Goal: Communication & Community: Answer question/provide support

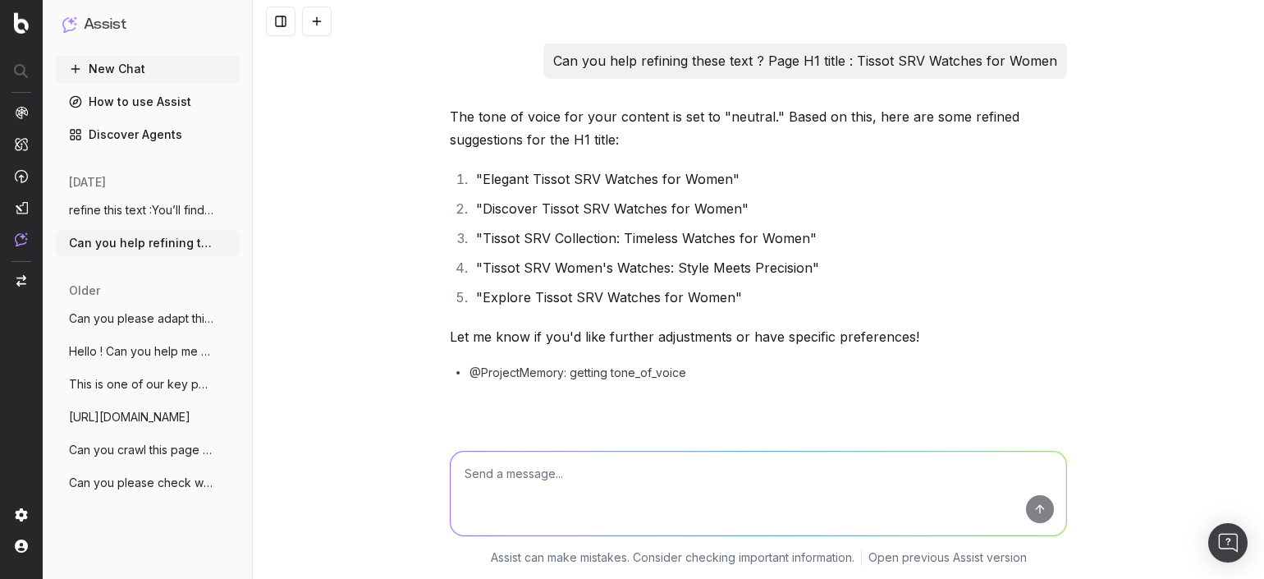
scroll to position [25, 0]
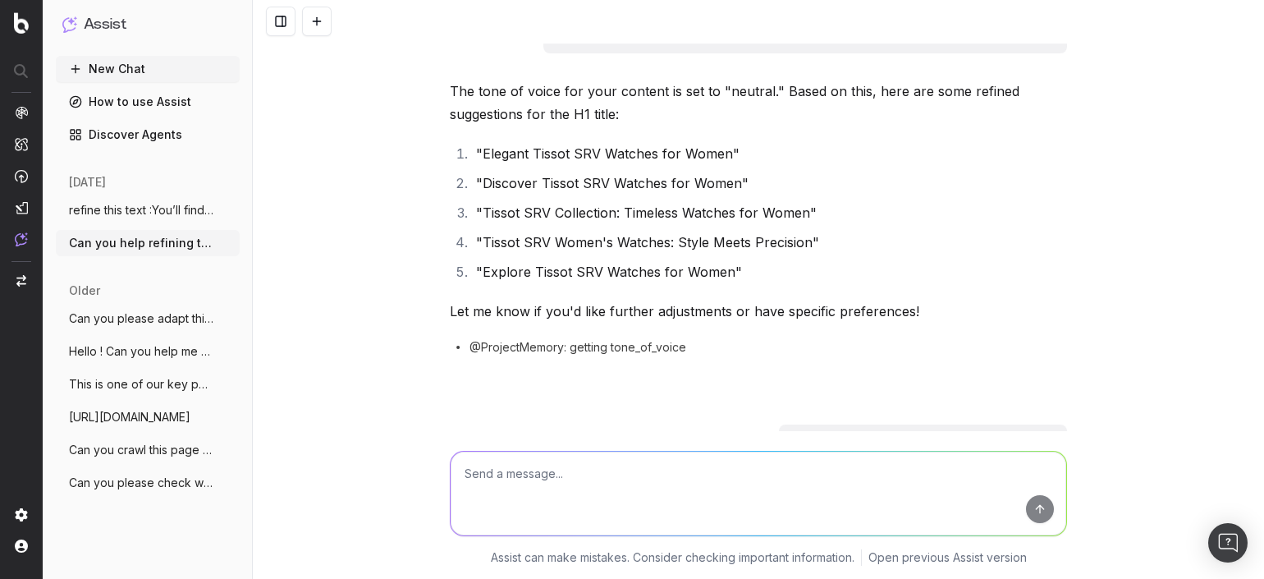
click at [137, 203] on span "refine this text :You’ll find all curren" at bounding box center [141, 210] width 144 height 16
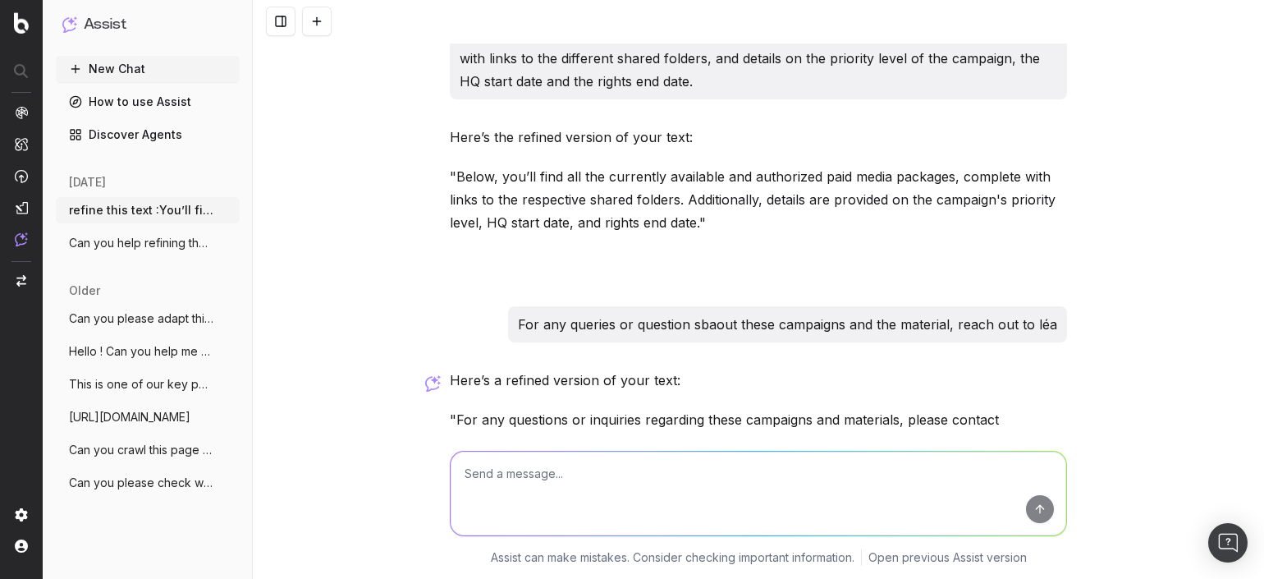
click at [661, 488] on textarea at bounding box center [758, 493] width 615 height 84
paste textarea "As for the list of creator, we will be able to share it with you once the proje…"
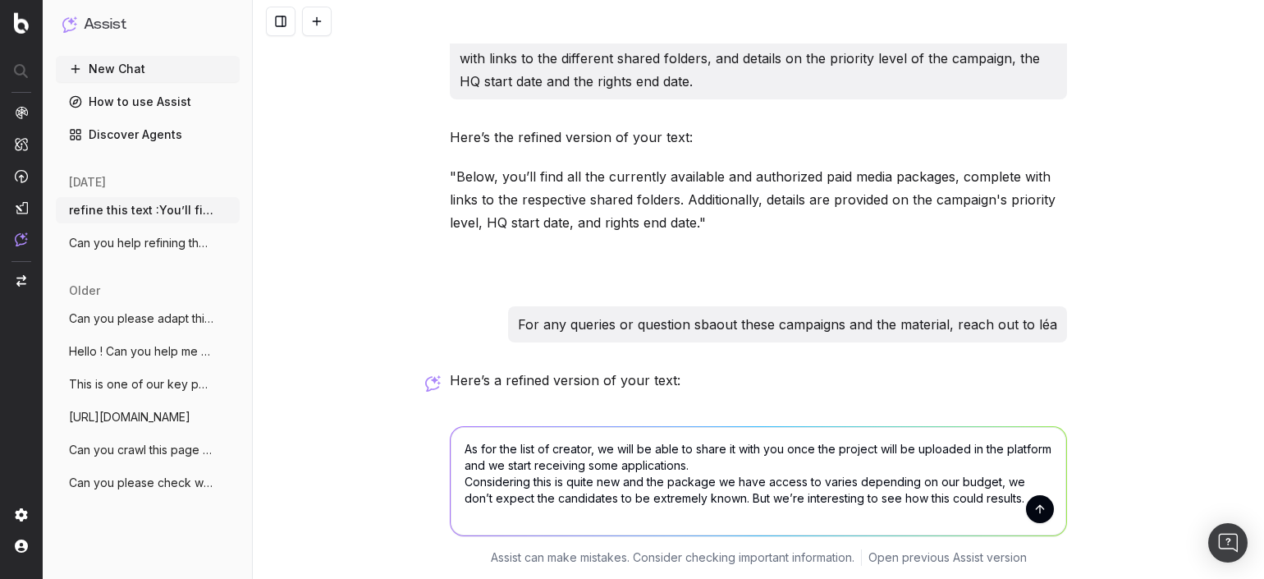
click at [451, 446] on textarea "As for the list of creator, we will be able to share it with you once the proje…" at bounding box center [758, 481] width 615 height 108
click at [455, 481] on textarea "refine : As for the list of creator, we will be able to share it with you once …" at bounding box center [758, 481] width 615 height 108
drag, startPoint x: 1033, startPoint y: 476, endPoint x: 1019, endPoint y: 480, distance: 14.5
click at [1019, 480] on textarea "refine : As for the list of creator, we will be able to share it with you once …" at bounding box center [758, 481] width 615 height 108
click at [733, 495] on textarea "refine : As for the list of creator, we will be able to share it with you once …" at bounding box center [758, 481] width 615 height 108
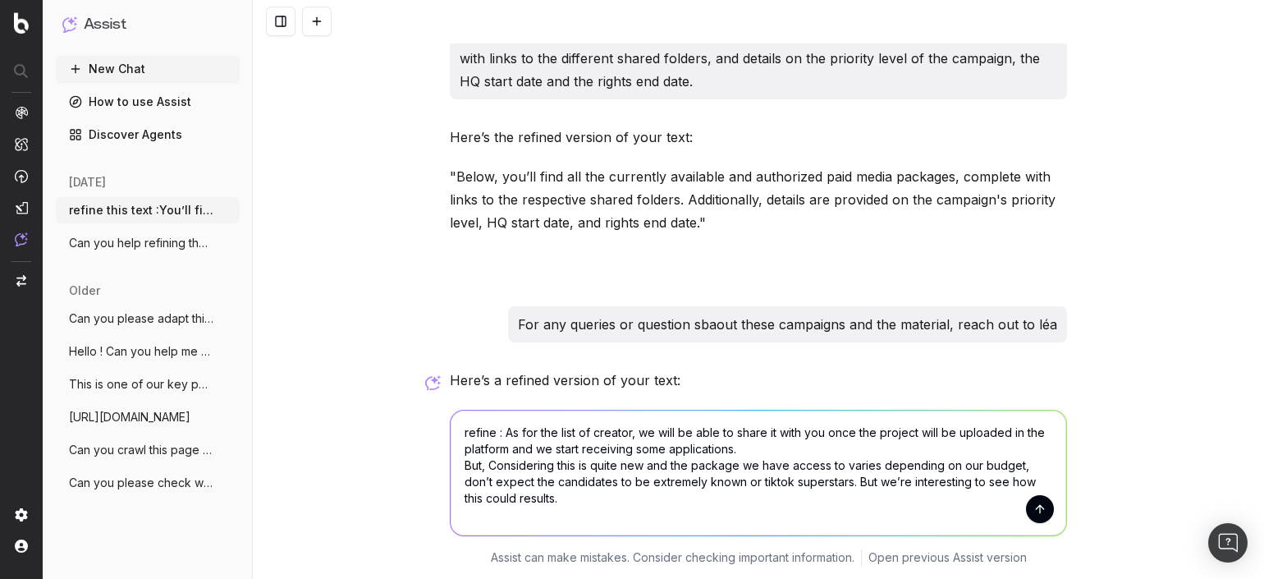
drag, startPoint x: 881, startPoint y: 501, endPoint x: 849, endPoint y: 484, distance: 36.0
click at [849, 484] on textarea "refine : As for the list of creator, we will be able to share it with you once …" at bounding box center [758, 472] width 615 height 125
type textarea "refine : As for the list of creator, we will be able to share it with you once …"
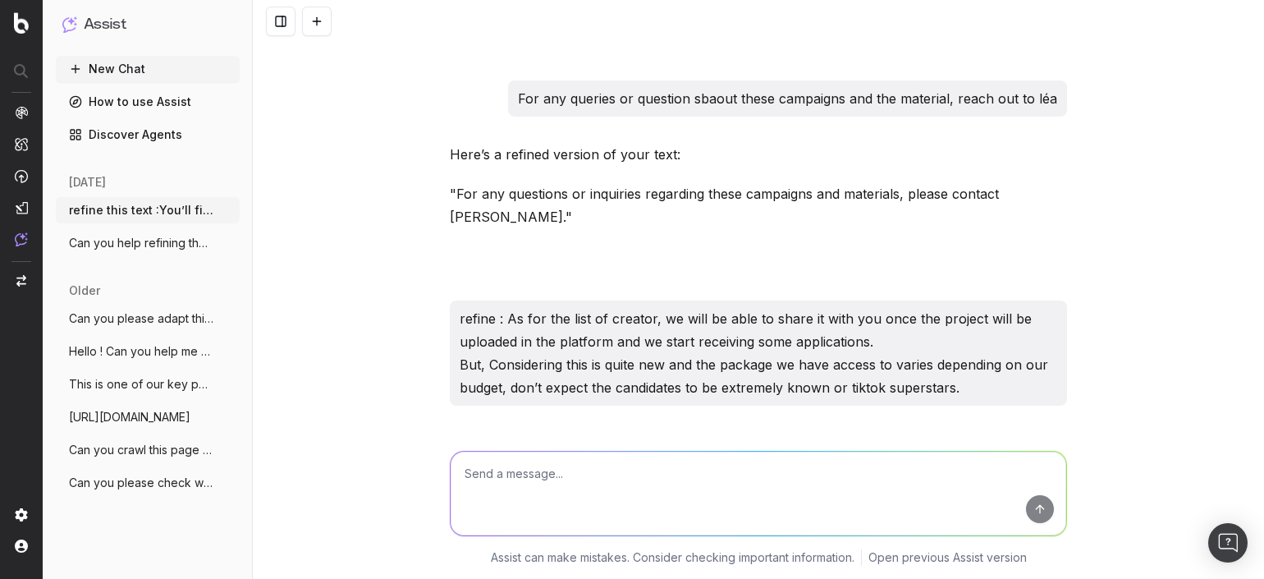
scroll to position [432, 0]
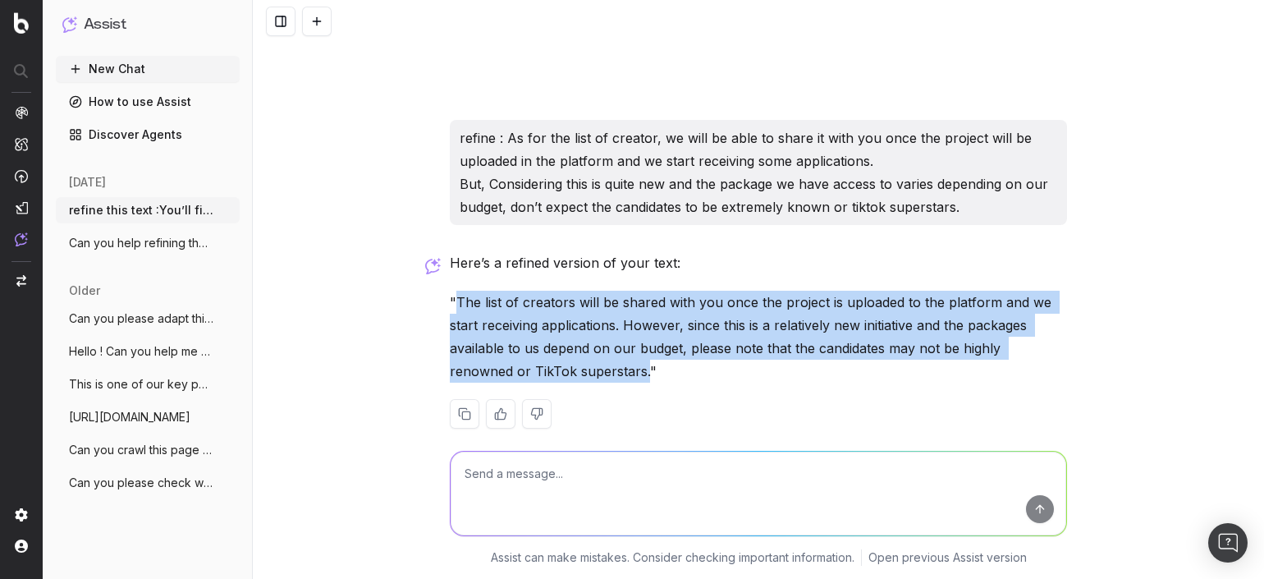
drag, startPoint x: 447, startPoint y: 275, endPoint x: 570, endPoint y: 353, distance: 145.7
click at [570, 353] on p ""The list of creators will be shared with you once the project is uploaded to t…" at bounding box center [758, 336] width 617 height 92
copy p "The list of creators will be shared with you once the project is uploaded to th…"
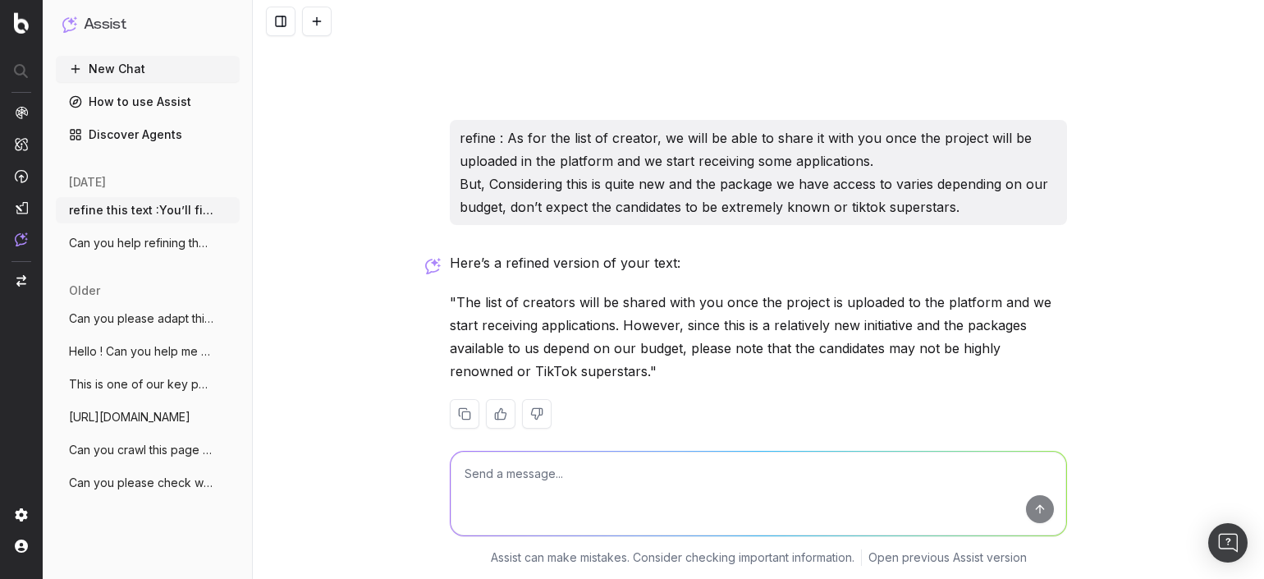
click at [750, 467] on textarea at bounding box center [758, 493] width 615 height 84
paste textarea "Happy to hear you’d like to test it! The list of creators will be shared with y…"
type textarea "Happy to hear you’d like to test it! The list of creators will be shared with y…"
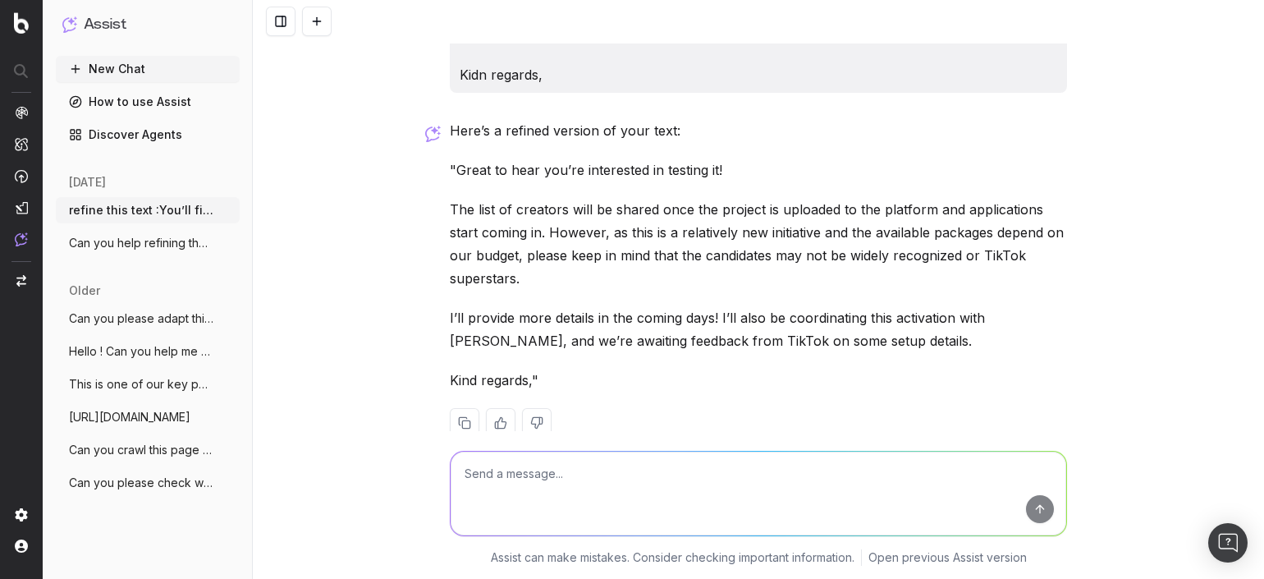
scroll to position [1072, 0]
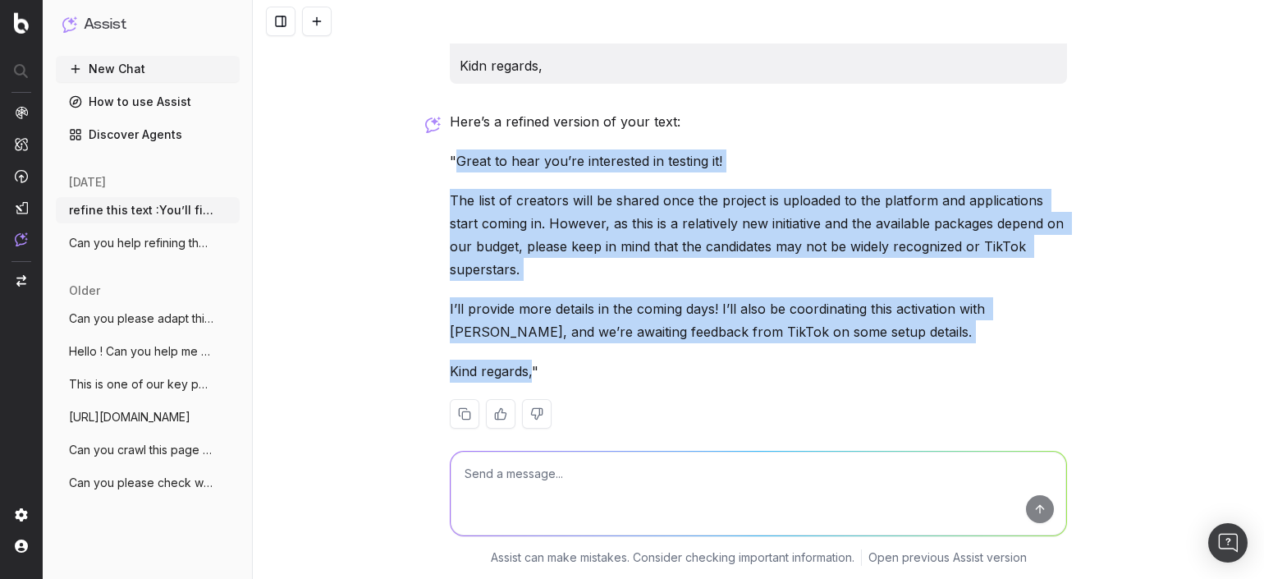
drag, startPoint x: 448, startPoint y: 136, endPoint x: 523, endPoint y: 354, distance: 229.9
click at [523, 354] on div "Here’s a refined version of your text: "Great to hear you’re interested in test…" at bounding box center [758, 282] width 617 height 345
copy div "Great to hear you’re interested in testing it! The list of creators will be sha…"
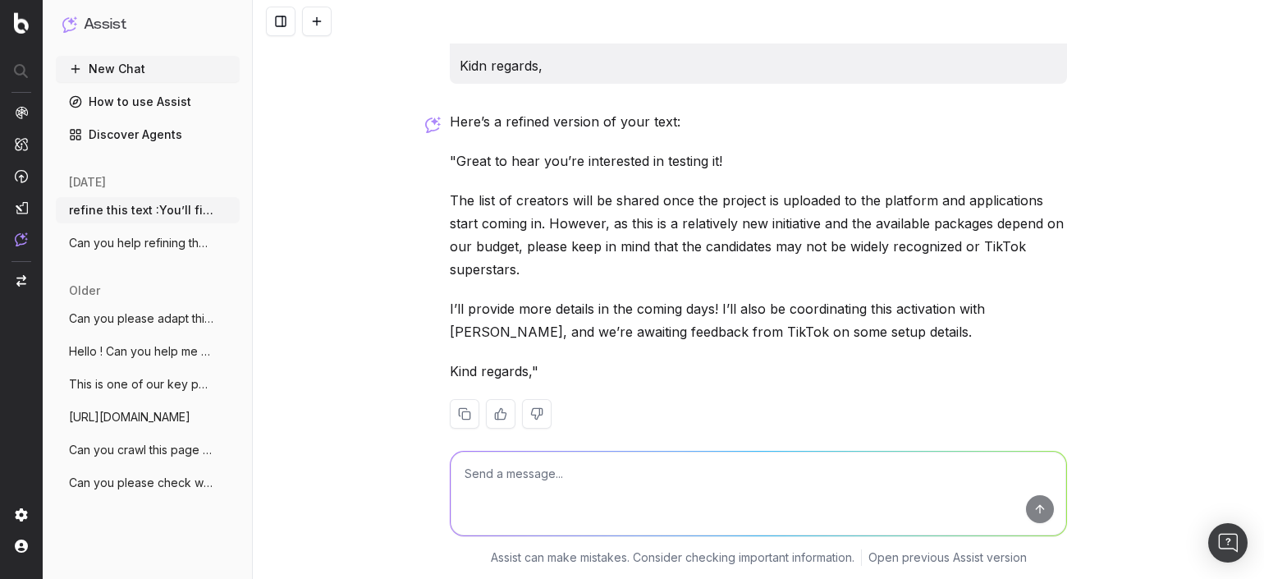
click at [556, 472] on textarea at bounding box center [758, 493] width 615 height 84
type textarea "O"
click at [725, 327] on div "Here’s a refined version of your text: "Great to hear you’re interested in test…" at bounding box center [758, 282] width 617 height 345
click at [537, 492] on textarea at bounding box center [758, 493] width 615 height 84
paste textarea "Just one organizational question : If we go ahead with this project, do you hav…"
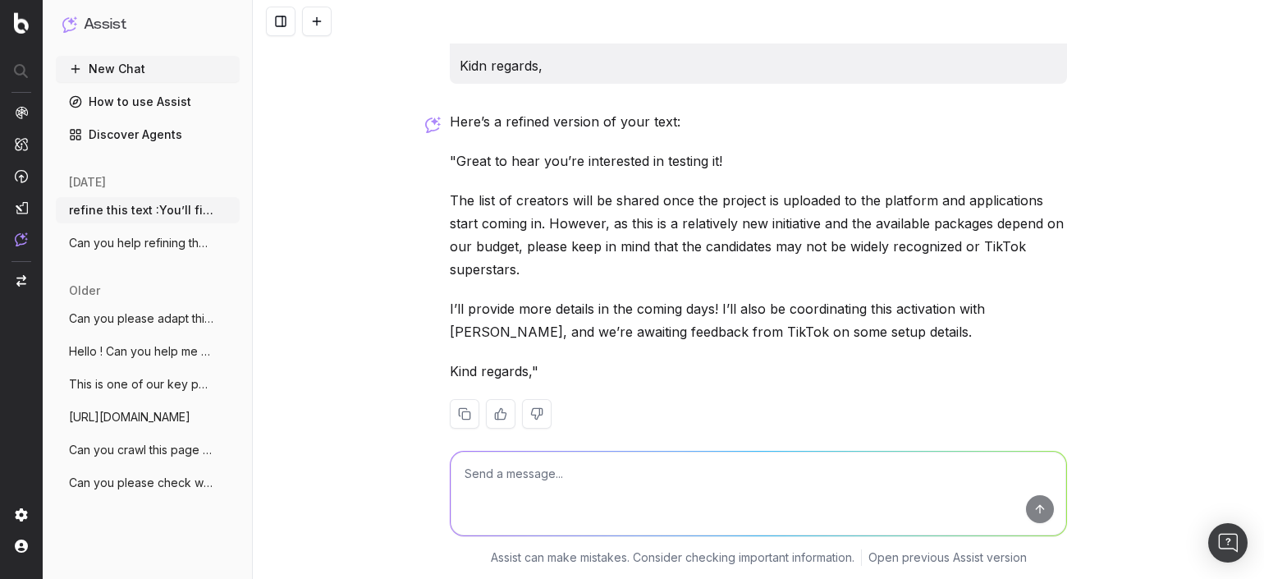
type textarea "Just one organizational question : If we go ahead with this project, do you hav…"
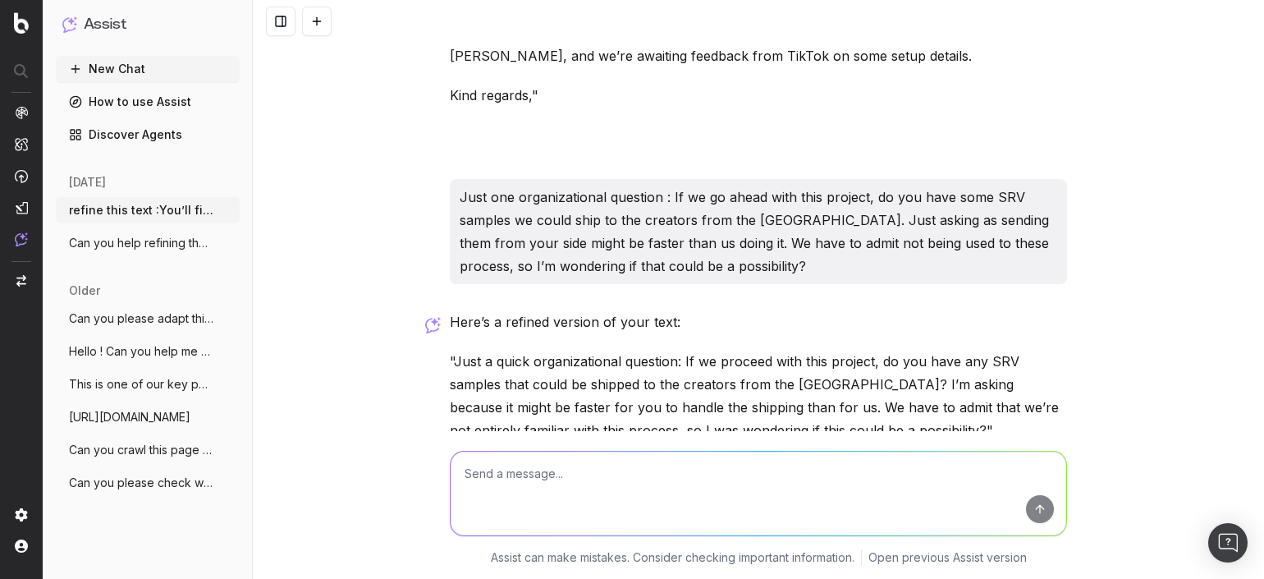
scroll to position [1406, 0]
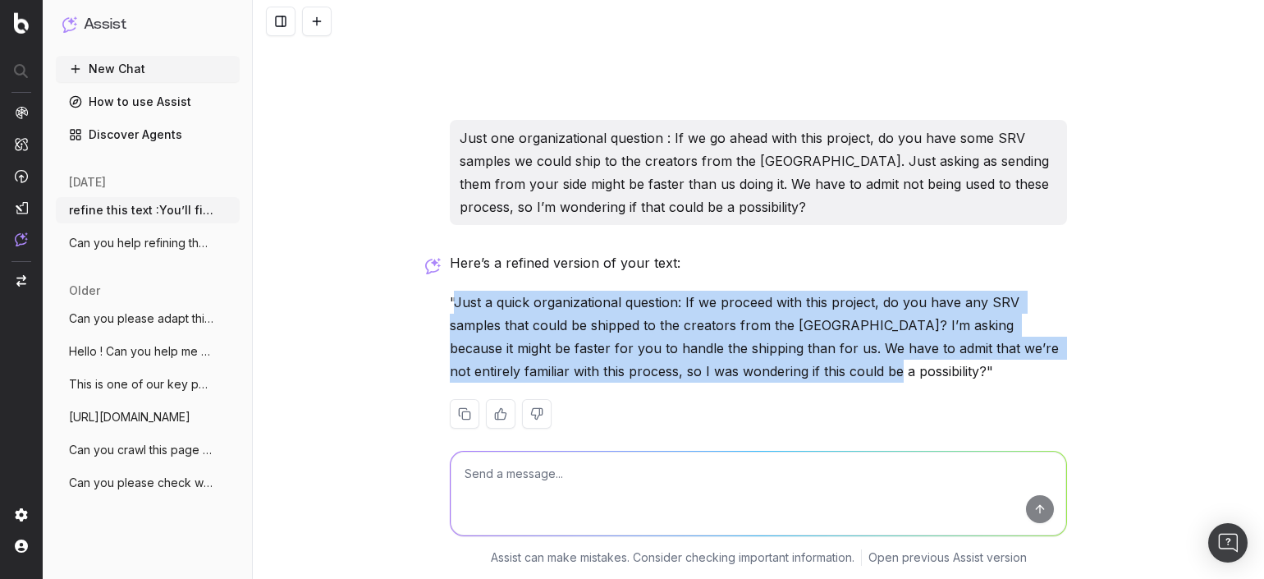
drag, startPoint x: 448, startPoint y: 272, endPoint x: 741, endPoint y: 350, distance: 303.1
click at [741, 350] on p ""Just a quick organizational question: If we proceed with this project, do you …" at bounding box center [758, 336] width 617 height 92
copy p "Just a quick organizational question: If we proceed with this project, do you h…"
